Goal: Understand process/instructions: Learn how to perform a task or action

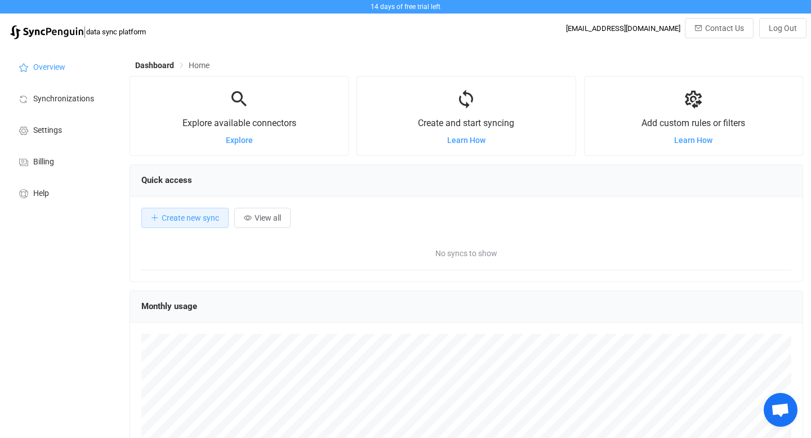
click at [788, 412] on span "Open chat" at bounding box center [780, 411] width 19 height 16
click at [461, 141] on span "Learn How" at bounding box center [466, 140] width 38 height 9
